Goal: Information Seeking & Learning: Learn about a topic

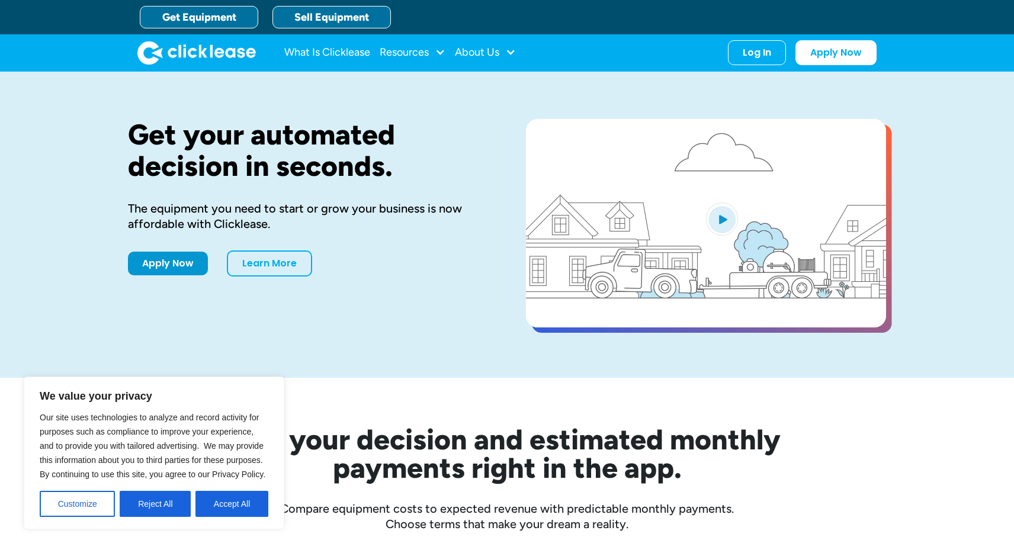
click at [322, 25] on link "Sell Equipment" at bounding box center [332, 17] width 118 height 23
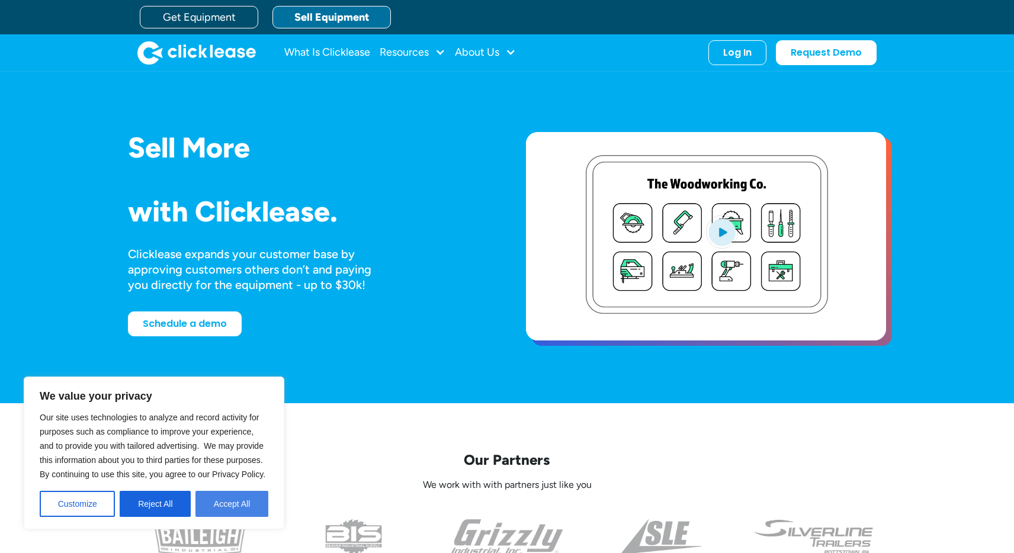
click at [235, 508] on button "Accept All" at bounding box center [231, 504] width 73 height 26
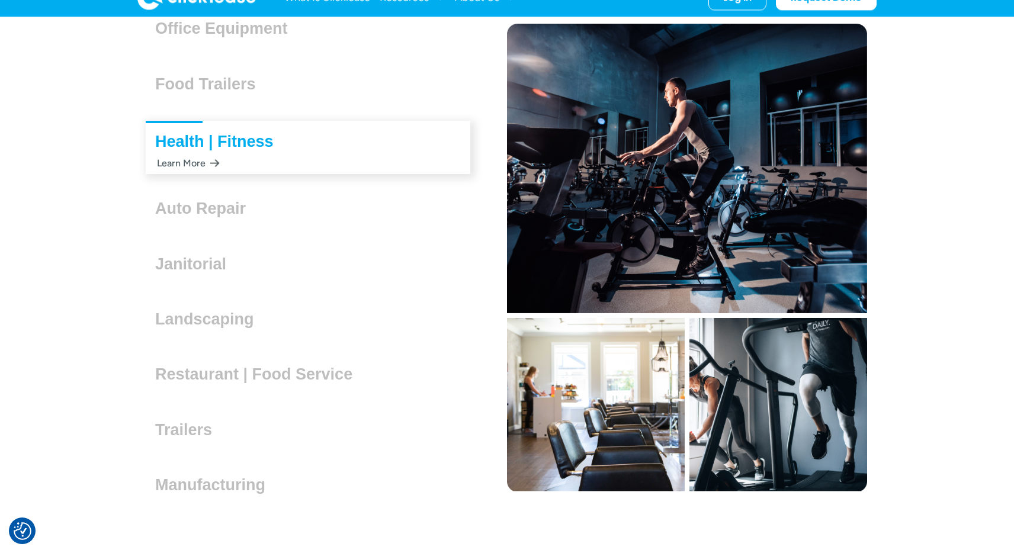
scroll to position [3335, 0]
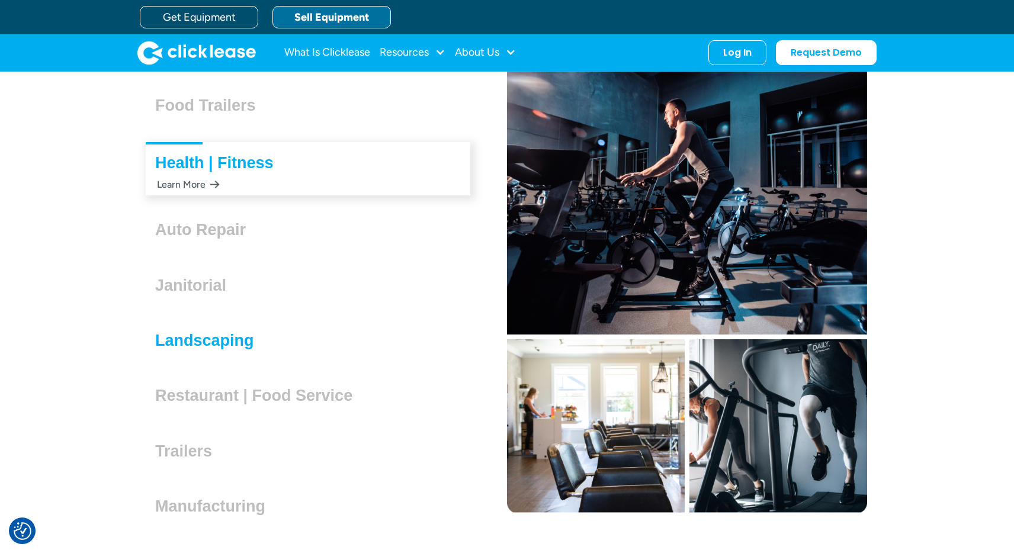
click at [197, 338] on h3 "Landscaping" at bounding box center [209, 341] width 108 height 18
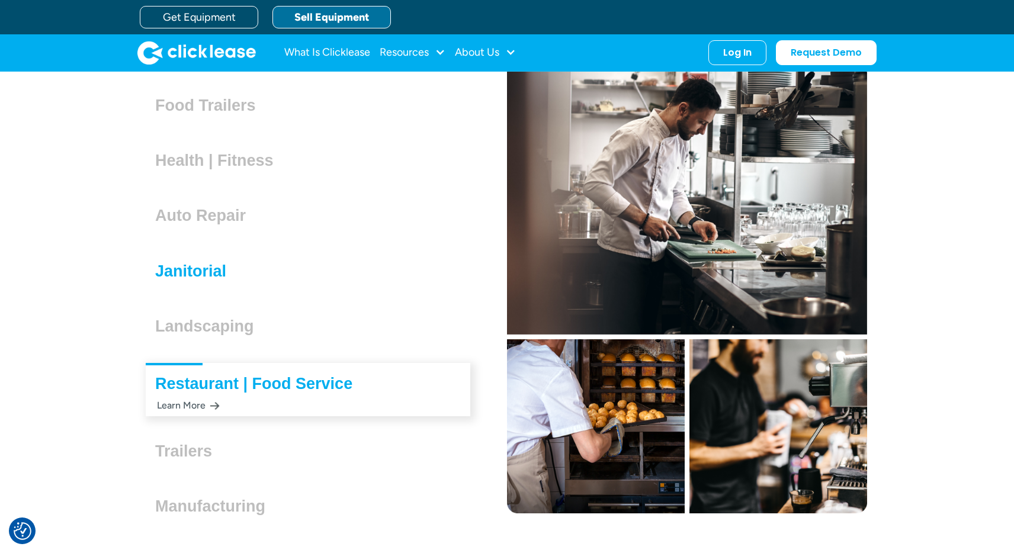
click at [205, 271] on h3 "Janitorial" at bounding box center [195, 271] width 81 height 18
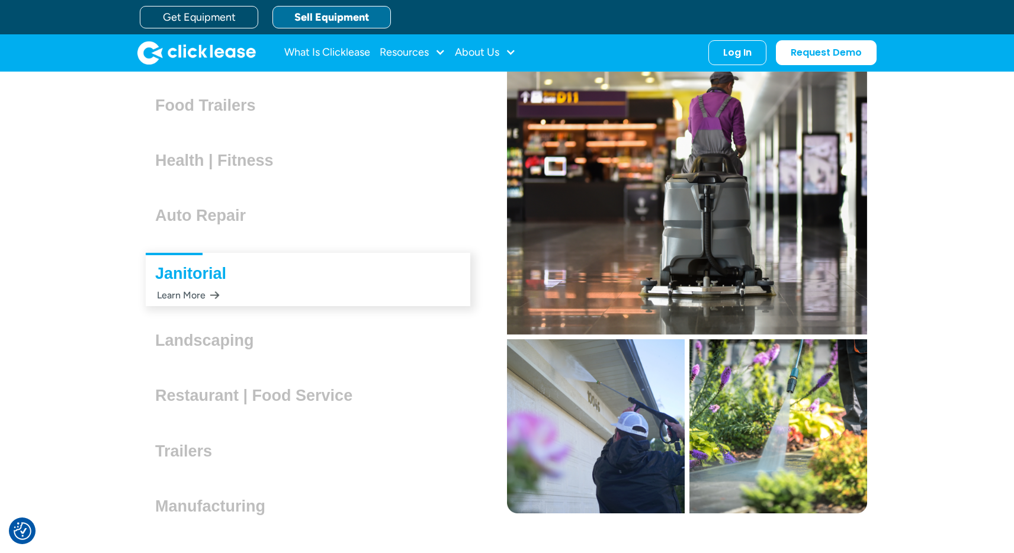
click at [205, 293] on div "Learn More" at bounding box center [187, 295] width 65 height 23
